Goal: Information Seeking & Learning: Learn about a topic

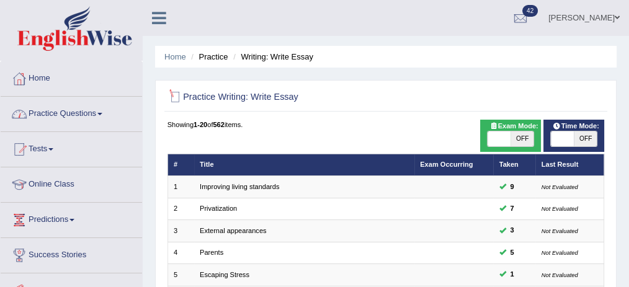
click at [105, 120] on link "Practice Questions" at bounding box center [72, 112] width 142 height 31
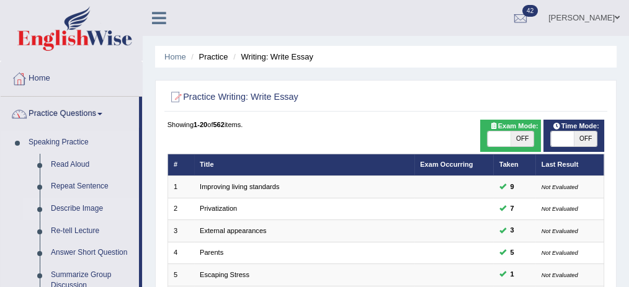
click at [72, 207] on link "Describe Image" at bounding box center [92, 209] width 94 height 22
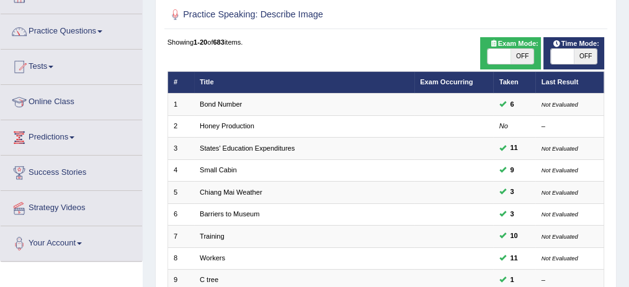
click at [228, 171] on link "Small Cabin" at bounding box center [218, 169] width 37 height 7
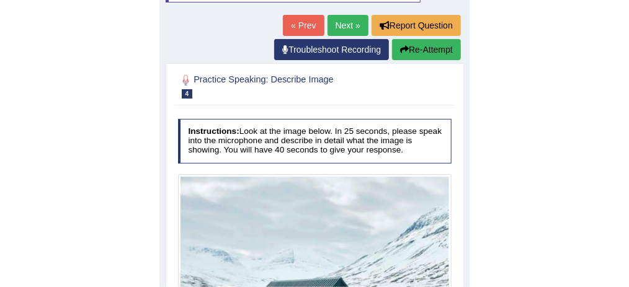
scroll to position [137, 0]
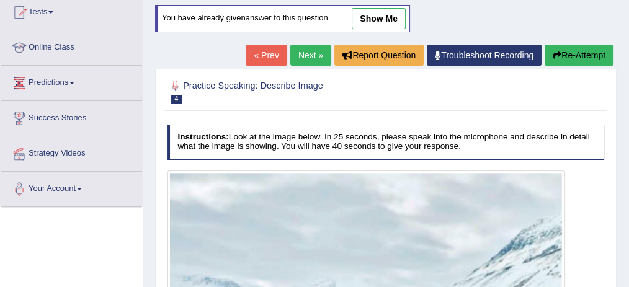
click at [56, 81] on link "Predictions" at bounding box center [72, 81] width 142 height 31
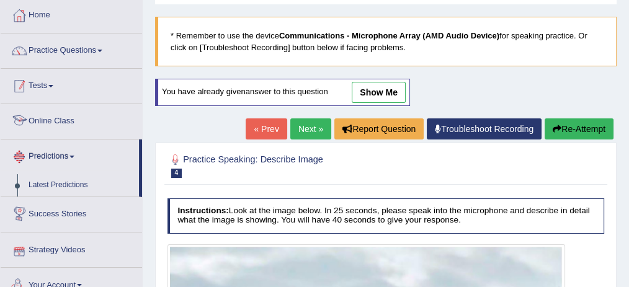
scroll to position [55, 0]
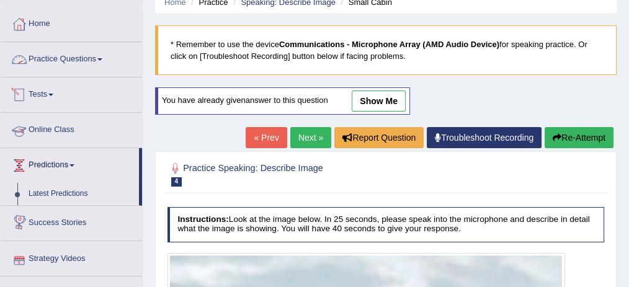
click at [83, 54] on link "Practice Questions" at bounding box center [72, 57] width 142 height 31
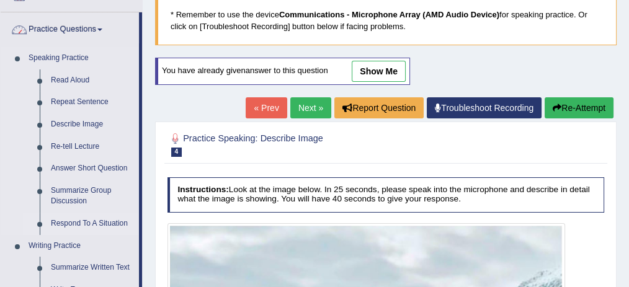
scroll to position [220, 0]
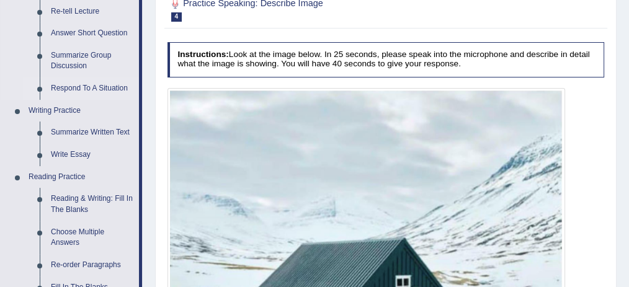
click at [92, 88] on link "Respond To A Situation" at bounding box center [92, 89] width 94 height 22
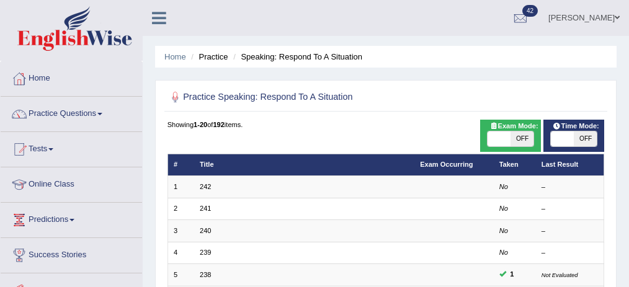
scroll to position [423, 0]
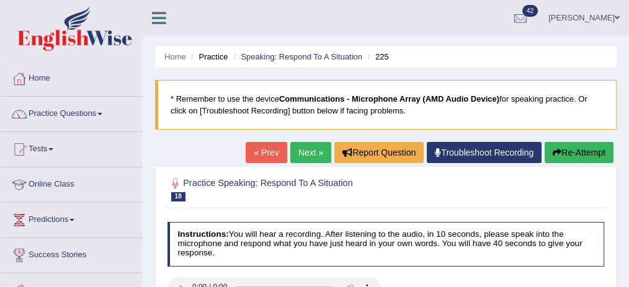
click at [321, 159] on link "Next »" at bounding box center [310, 152] width 41 height 21
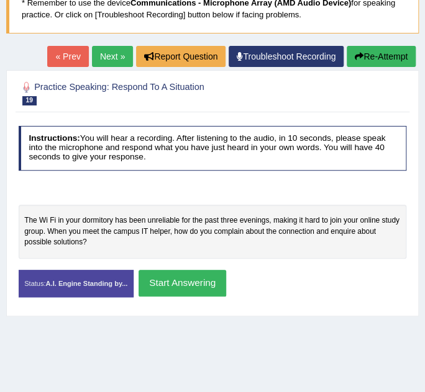
scroll to position [94, 0]
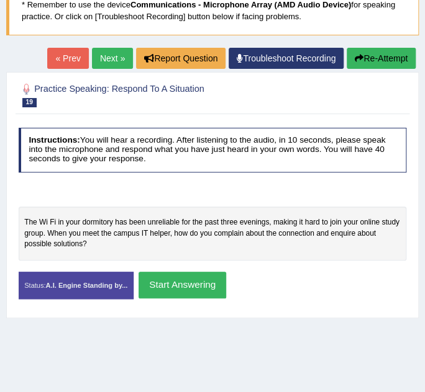
click at [271, 168] on h4 "Instructions: You will hear a recording. After listening to the audio, in 10 se…" at bounding box center [213, 150] width 388 height 45
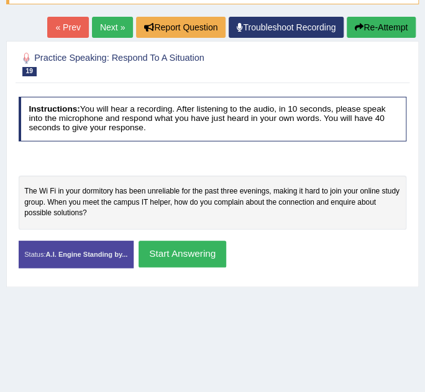
scroll to position [151, 0]
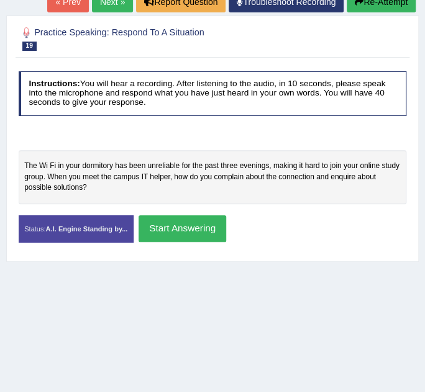
click at [153, 220] on button "Start Answering" at bounding box center [182, 228] width 88 height 27
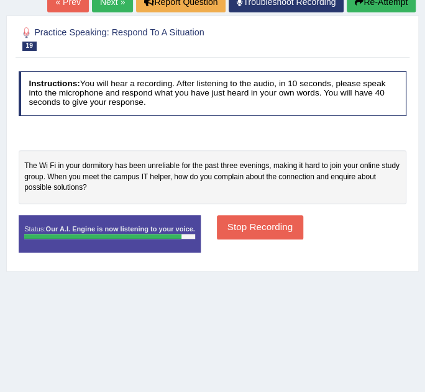
click at [280, 221] on button "Stop Recording" at bounding box center [260, 227] width 86 height 24
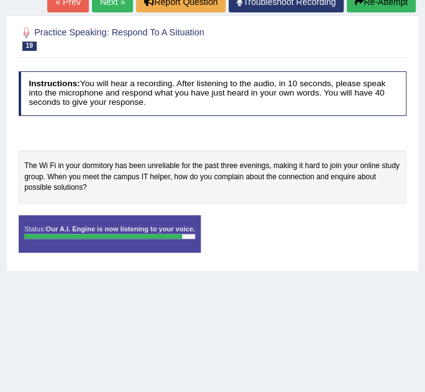
click at [280, 221] on div "Status: Our A.I. Engine is now listening to your voice. Start Answering Stop Re…" at bounding box center [213, 239] width 388 height 48
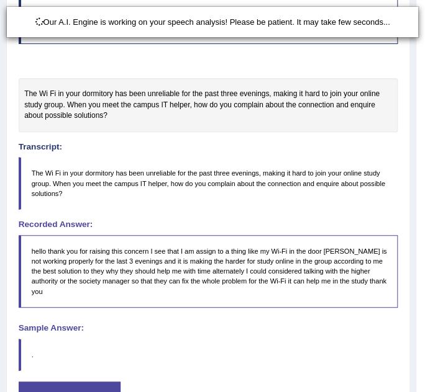
scroll to position [302, 0]
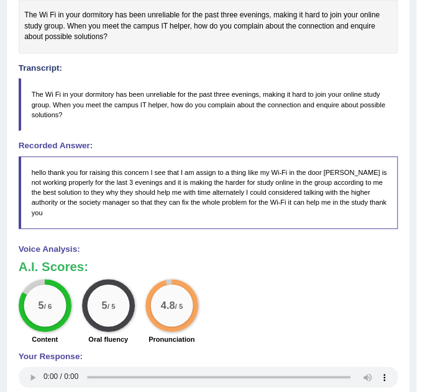
click at [241, 226] on div "Instructions: You will hear a recording. After listening to the audio, in 10 se…" at bounding box center [208, 209] width 384 height 589
drag, startPoint x: 78, startPoint y: 176, endPoint x: 296, endPoint y: 176, distance: 218.5
click at [296, 176] on blockquote "hello thank you for raising this concern I see that I am assign to a thing like…" at bounding box center [208, 192] width 379 height 73
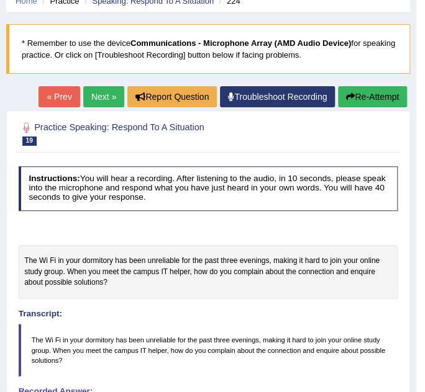
scroll to position [20, 0]
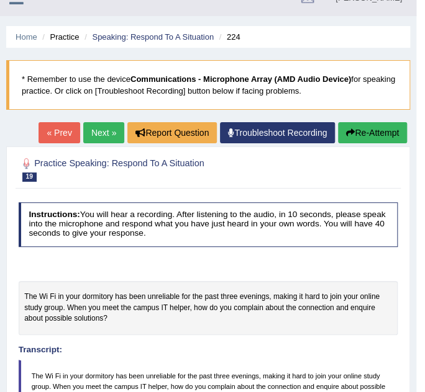
click at [115, 129] on link "Next »" at bounding box center [103, 132] width 41 height 21
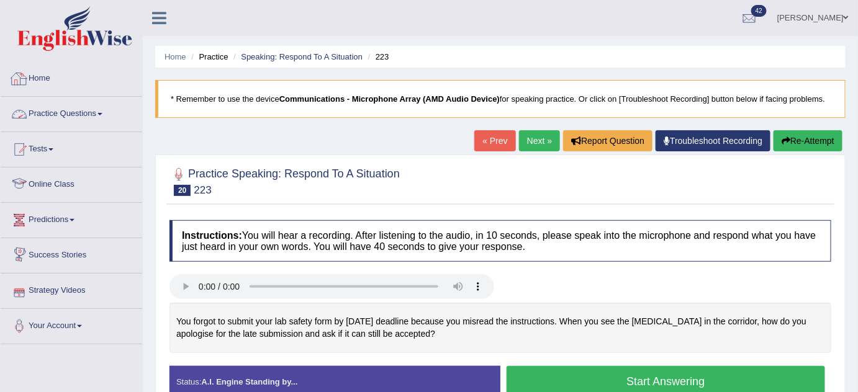
click at [40, 81] on link "Home" at bounding box center [72, 76] width 142 height 31
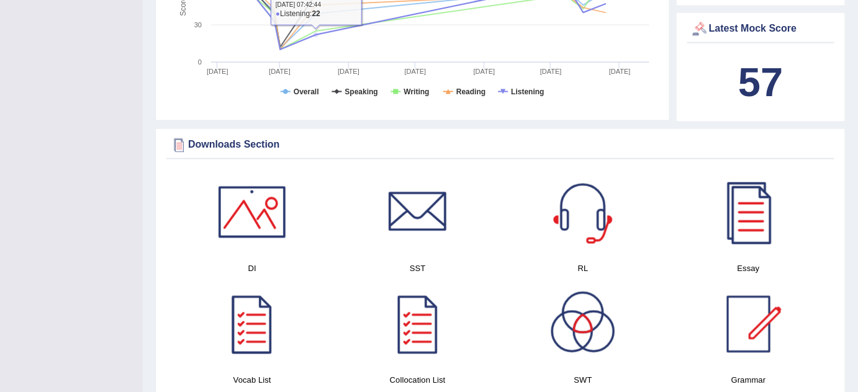
scroll to position [566, 0]
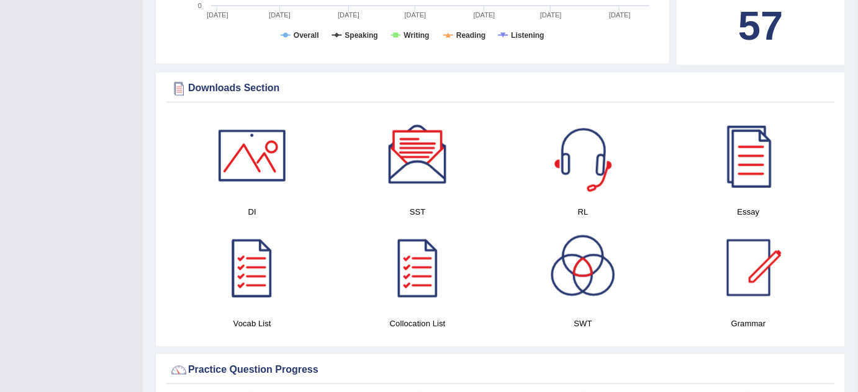
click at [569, 145] on div at bounding box center [582, 155] width 87 height 87
